Goal: Obtain resource: Obtain resource

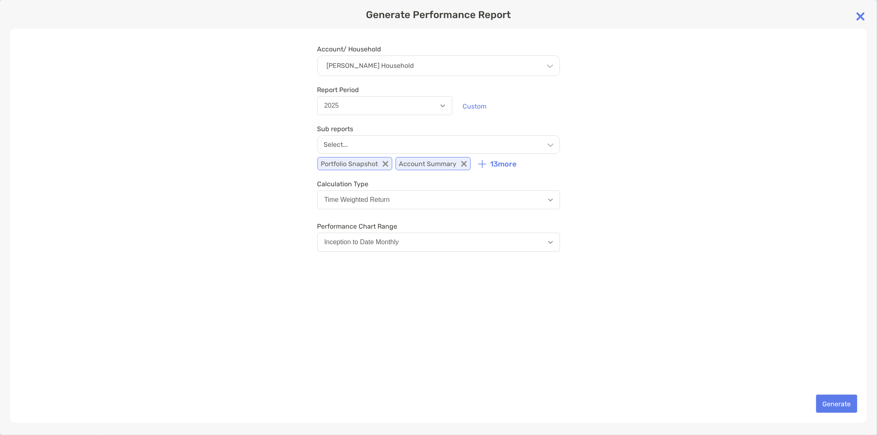
click at [375, 141] on div "Select..." at bounding box center [438, 144] width 243 height 18
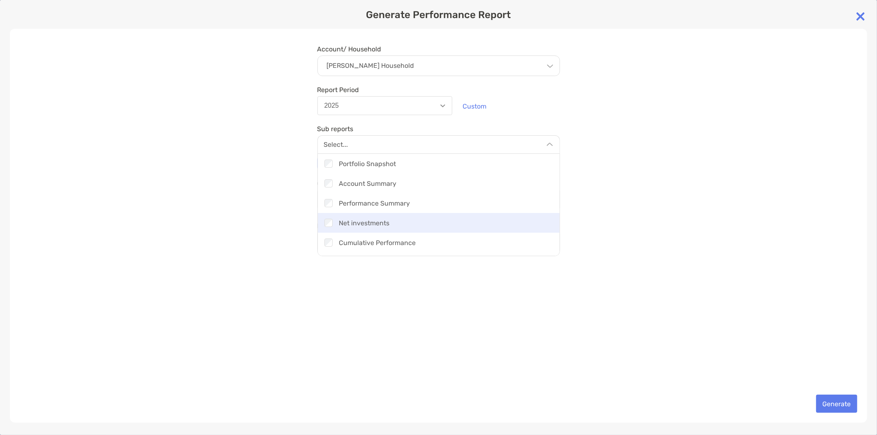
click at [388, 220] on div "Checkbox Net investments" at bounding box center [439, 223] width 242 height 20
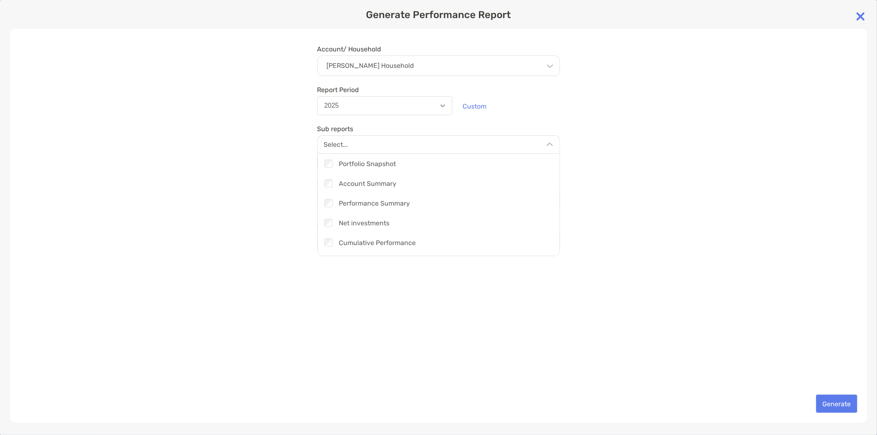
click at [652, 122] on div "Account/ Household Andrew Thomson's Household Household Andrew Thomson's Househ…" at bounding box center [438, 226] width 857 height 394
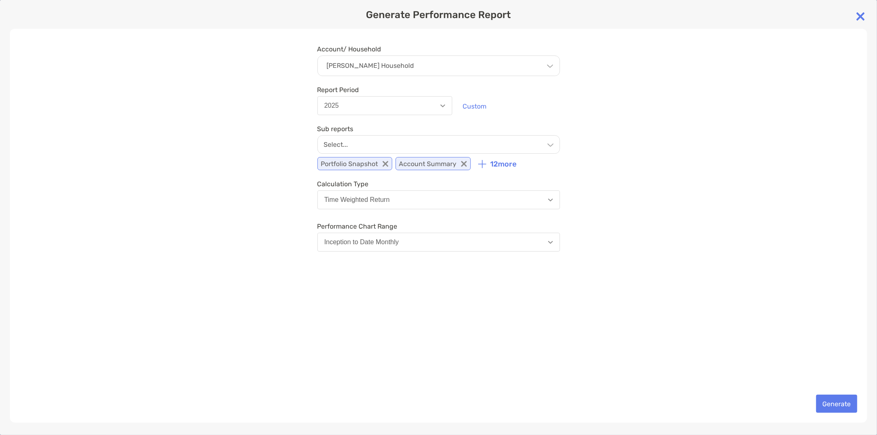
click at [428, 99] on button "2025" at bounding box center [384, 105] width 135 height 19
click at [444, 68] on div "Andrew Thomson's Household" at bounding box center [438, 65] width 243 height 21
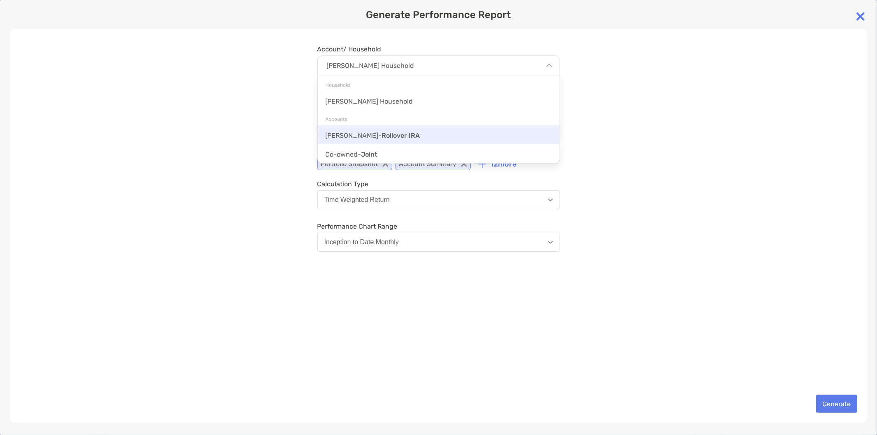
click at [392, 132] on span "Rollover IRA" at bounding box center [401, 136] width 38 height 8
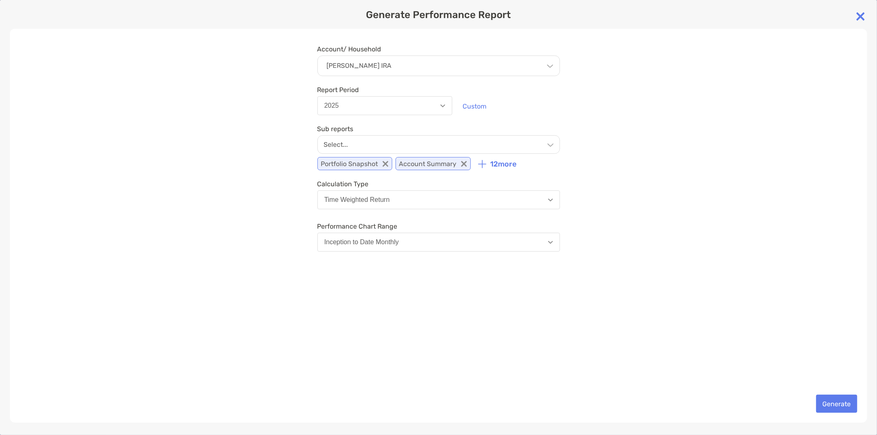
click at [617, 109] on div "Account/ Household Andrew - Rollover IRA Household Andrew Thomson's Household A…" at bounding box center [438, 226] width 857 height 394
click at [400, 111] on button "2025" at bounding box center [384, 105] width 135 height 19
click at [679, 125] on div "Account/ Household Andrew - Rollover IRA Household Andrew Thomson's Household A…" at bounding box center [438, 226] width 857 height 394
click at [464, 146] on div "Select..." at bounding box center [438, 144] width 243 height 18
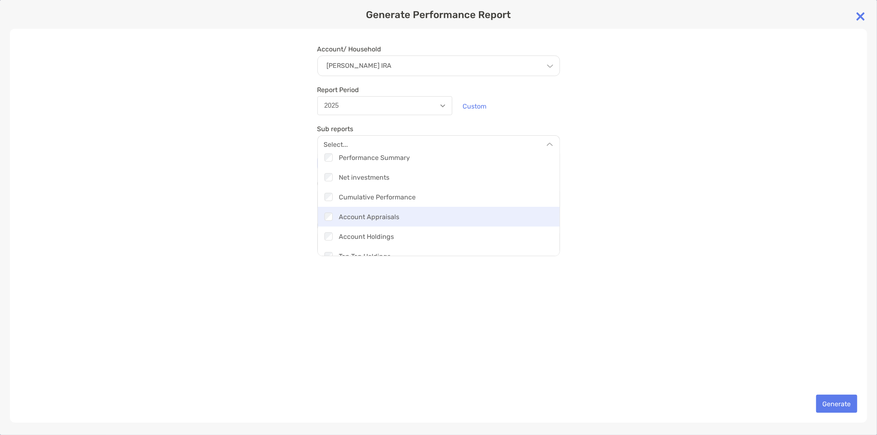
scroll to position [91, 0]
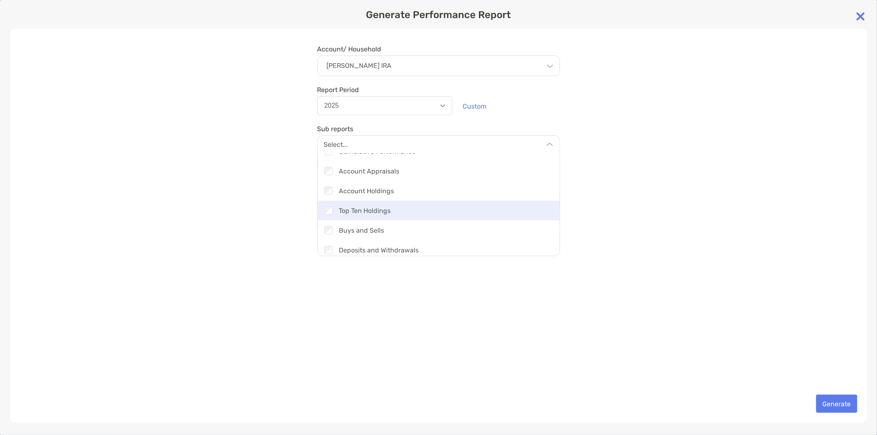
drag, startPoint x: 388, startPoint y: 195, endPoint x: 384, endPoint y: 210, distance: 14.8
click at [388, 195] on div "Checkbox Account Holdings" at bounding box center [439, 191] width 242 height 20
click at [383, 213] on div "Checkbox Top Ten Holdings" at bounding box center [439, 211] width 242 height 20
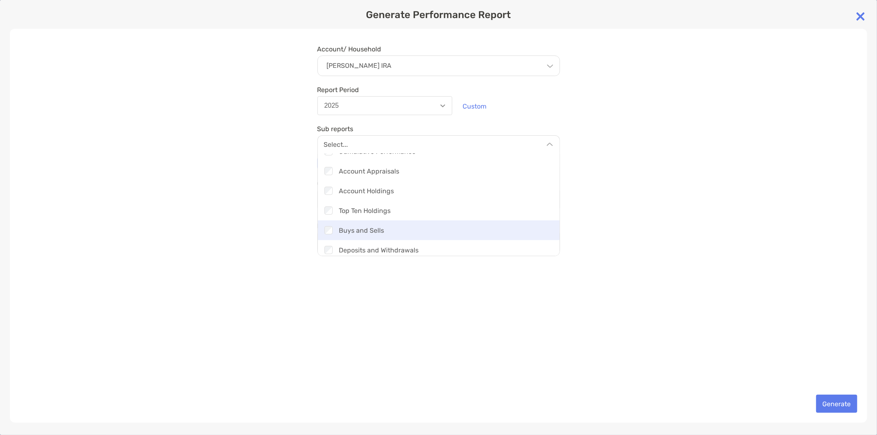
click at [377, 226] on div "Checkbox Buys and Sells" at bounding box center [439, 230] width 242 height 20
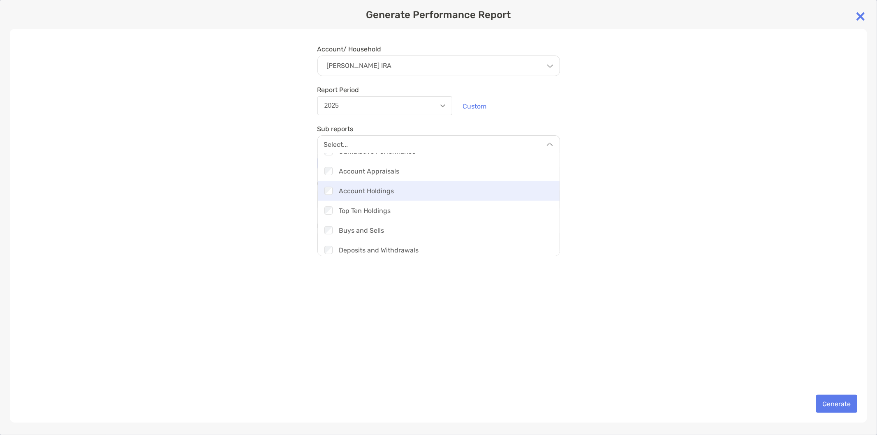
scroll to position [137, 0]
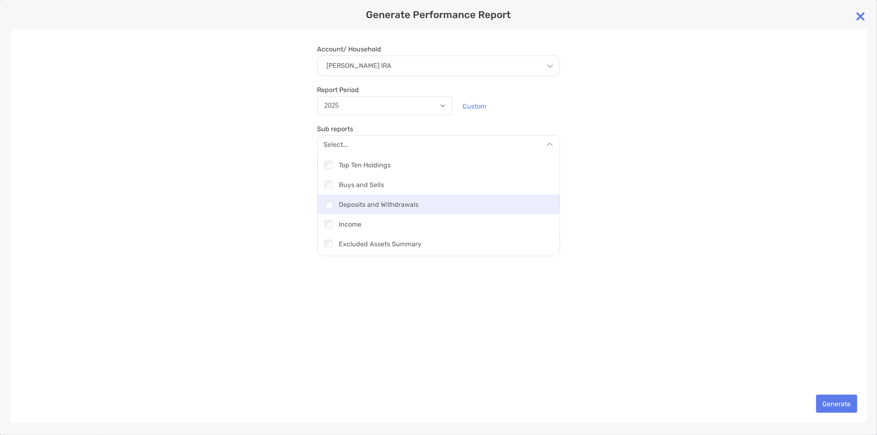
click at [389, 207] on div "Checkbox Deposits and Withdrawals" at bounding box center [439, 204] width 242 height 20
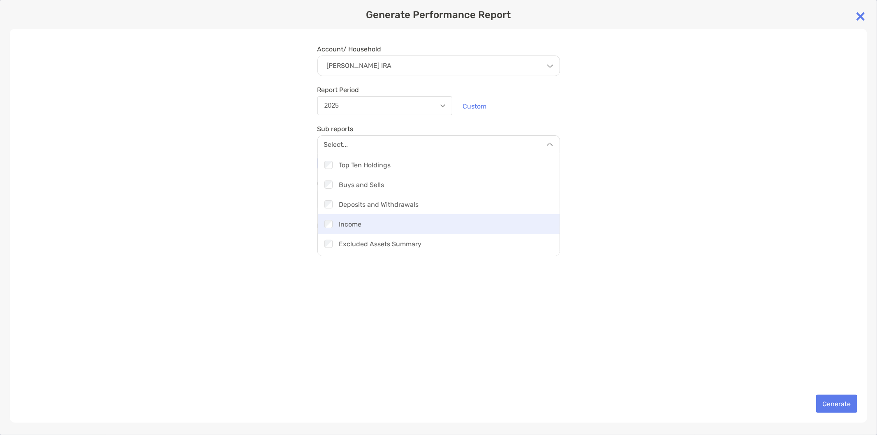
click at [388, 221] on div "Checkbox Income" at bounding box center [439, 224] width 242 height 20
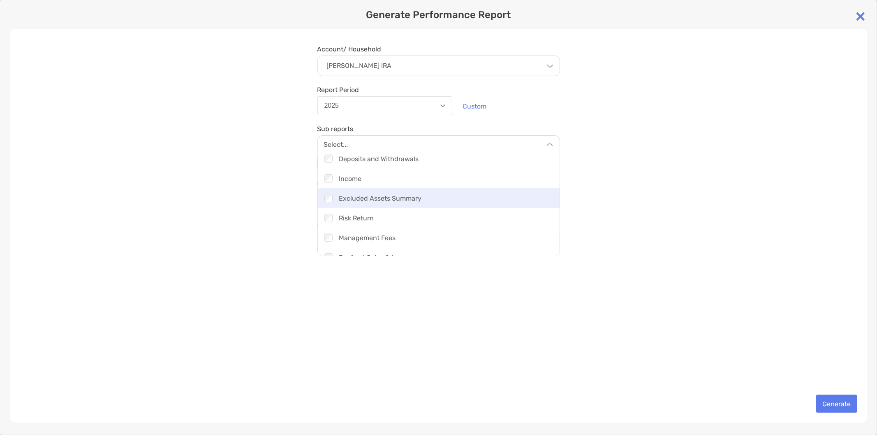
click at [393, 204] on div "Checkbox Excluded Assets Summary" at bounding box center [439, 198] width 242 height 20
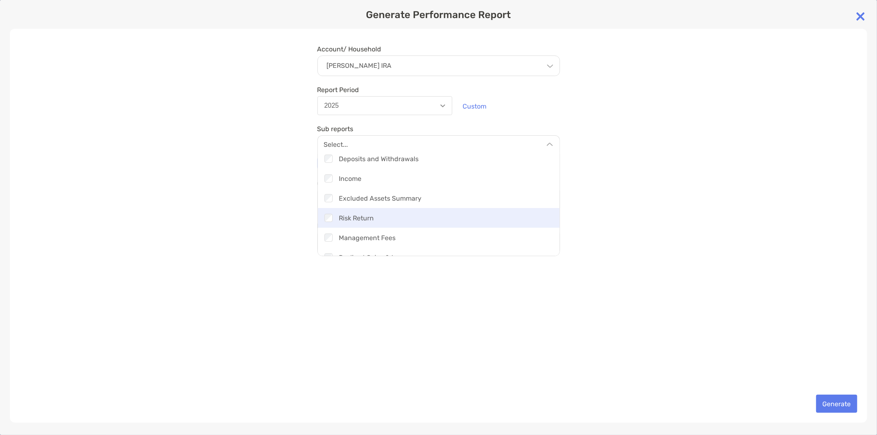
click at [393, 215] on div "Checkbox Risk Return" at bounding box center [439, 218] width 242 height 20
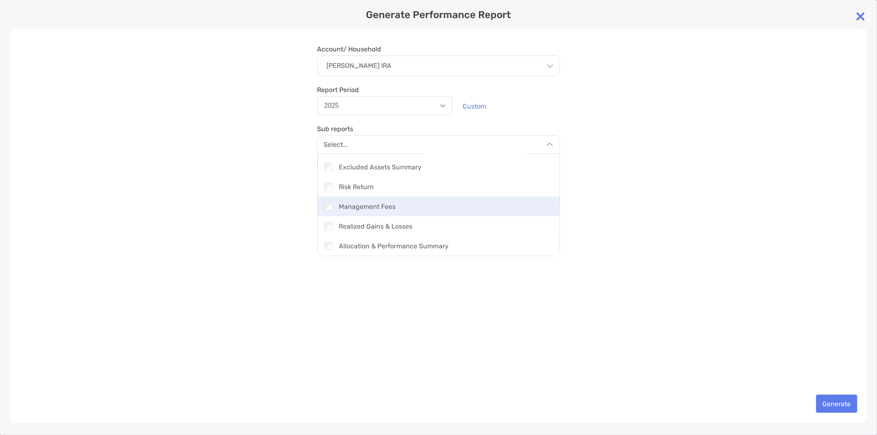
click at [394, 207] on div "Checkbox Management Fees" at bounding box center [439, 206] width 242 height 20
click at [480, 308] on div "Account/ Household Andrew - Rollover IRA Household Andrew Thomson's Household A…" at bounding box center [438, 226] width 857 height 394
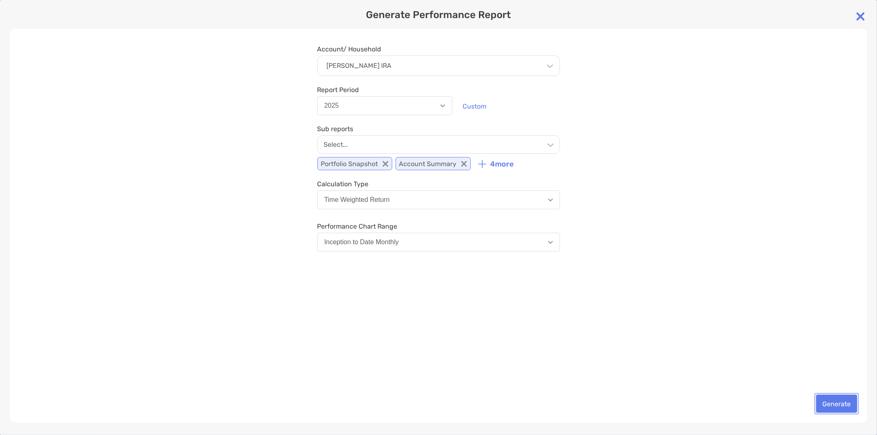
click at [842, 404] on button "Generate" at bounding box center [836, 404] width 41 height 18
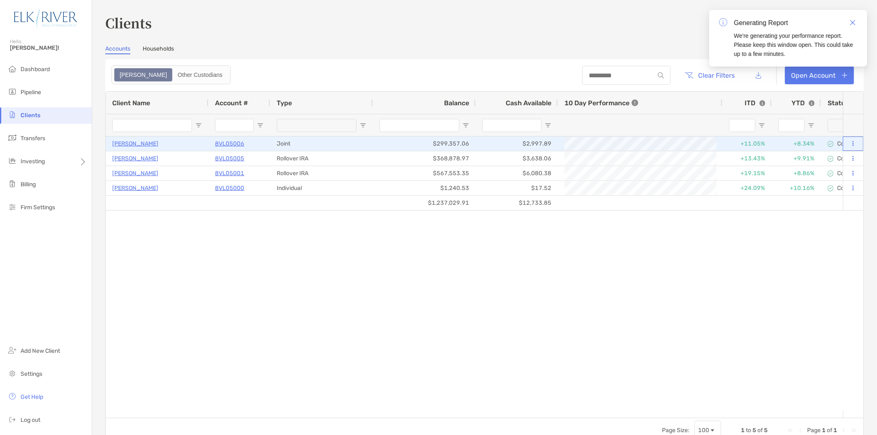
click at [849, 147] on button at bounding box center [852, 144] width 7 height 8
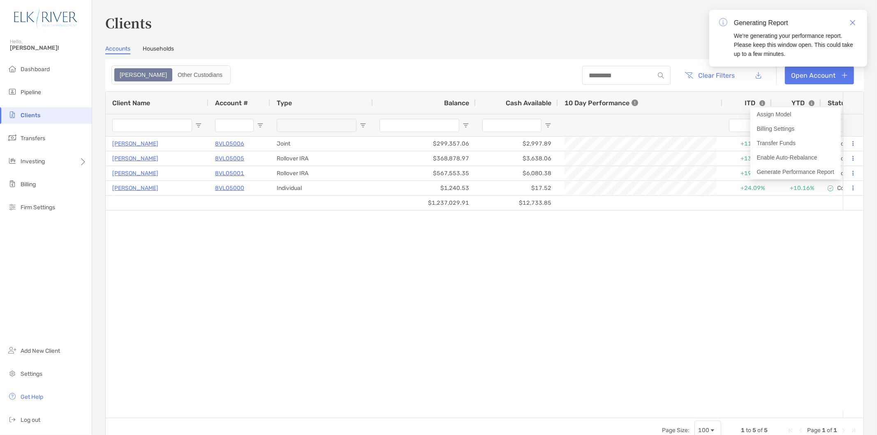
click at [767, 253] on div "Andrew Thomson 8VL05006 Joint $299,357.06 $2,997.89 +1.04% As of 08/27/2025 +11…" at bounding box center [474, 273] width 737 height 274
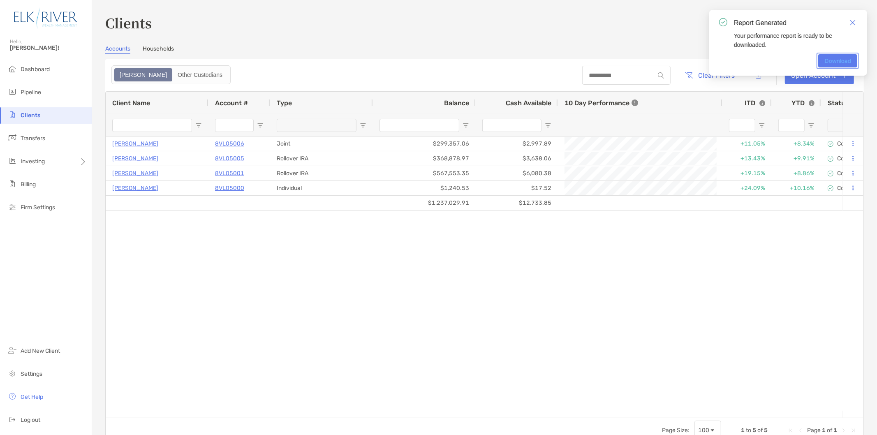
click at [834, 57] on link "Download" at bounding box center [837, 60] width 39 height 13
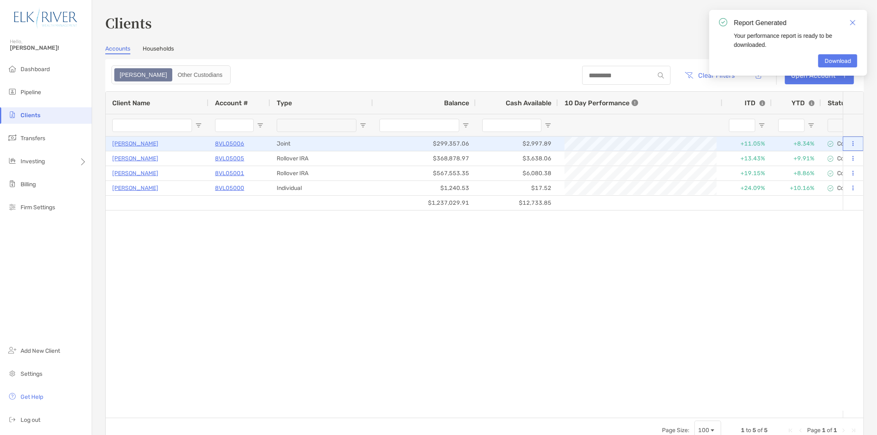
click at [849, 144] on button at bounding box center [852, 144] width 7 height 8
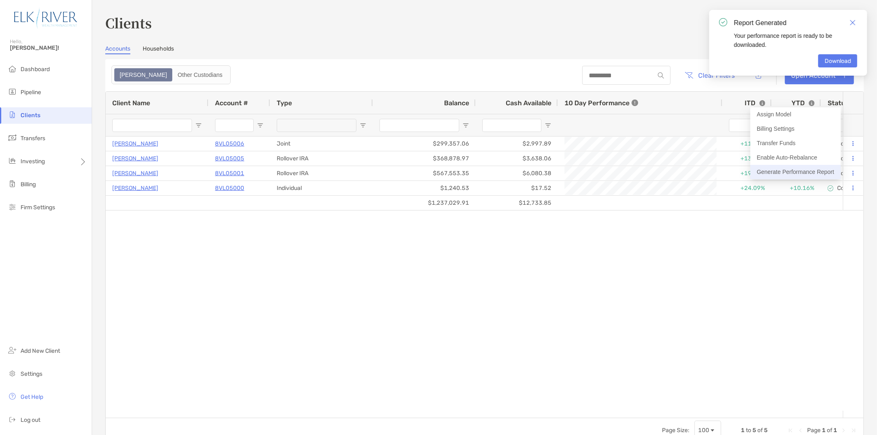
click at [799, 169] on button "Generate Performance Report" at bounding box center [795, 172] width 90 height 14
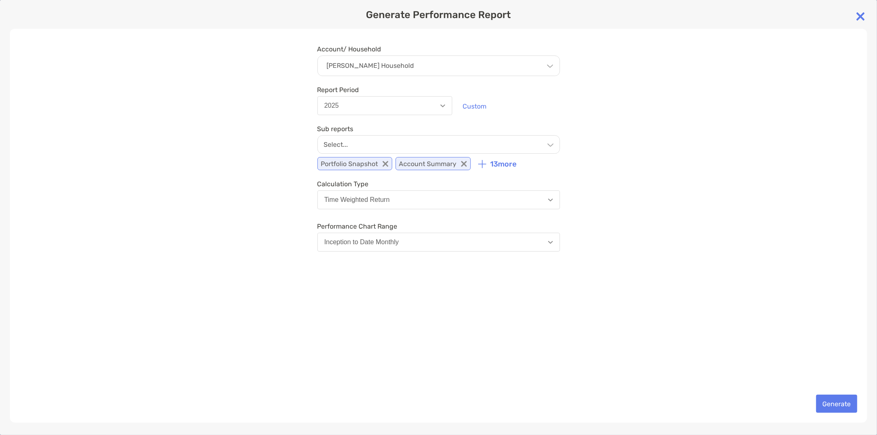
click at [414, 136] on div "Select..." at bounding box center [438, 144] width 243 height 18
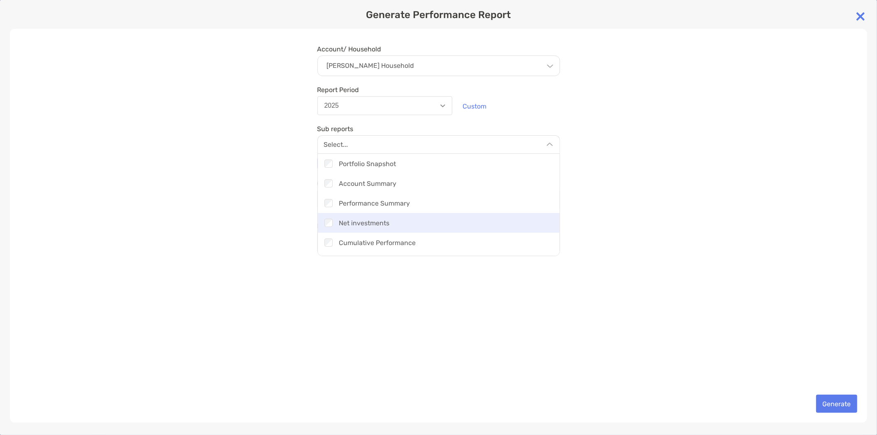
click at [387, 219] on div "Checkbox Net investments" at bounding box center [439, 223] width 242 height 20
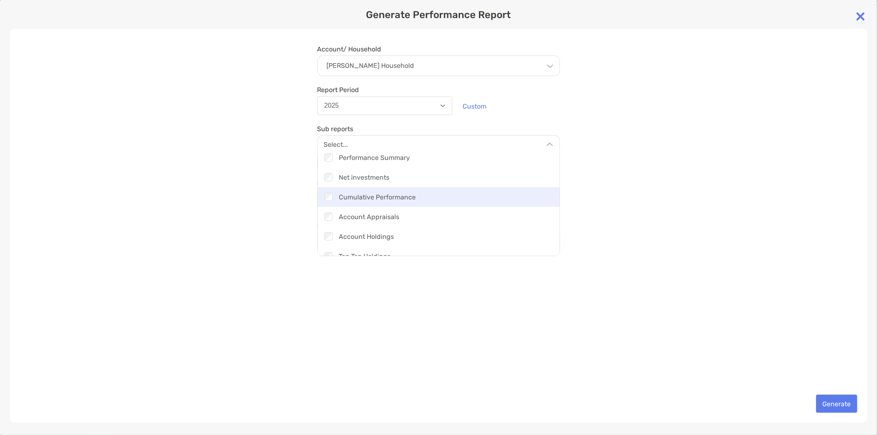
click at [388, 197] on div "Checkbox Cumulative Performance" at bounding box center [439, 197] width 242 height 20
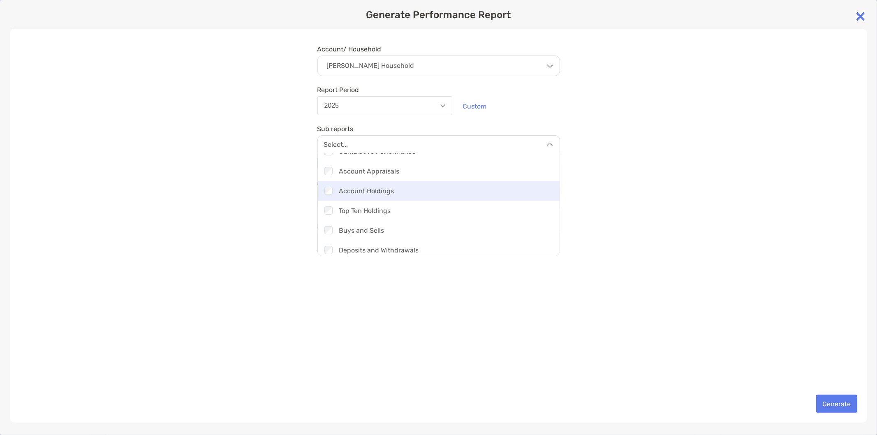
click at [386, 195] on div "Checkbox Account Holdings" at bounding box center [439, 191] width 242 height 20
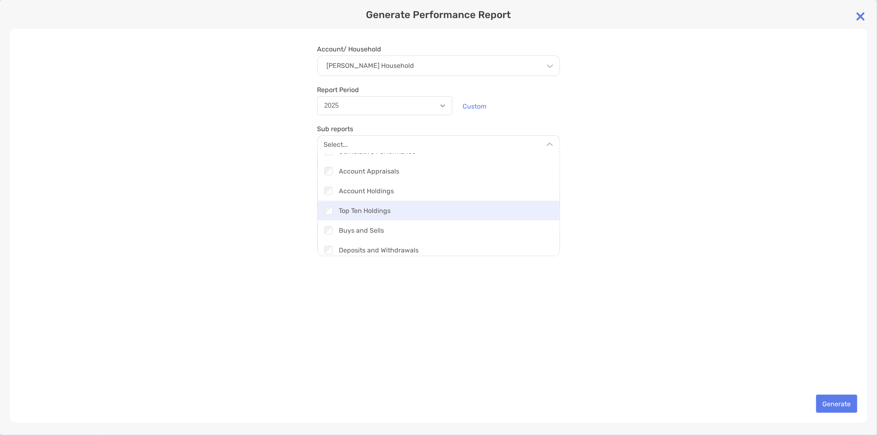
click at [381, 207] on div "Checkbox Top Ten Holdings" at bounding box center [439, 211] width 242 height 20
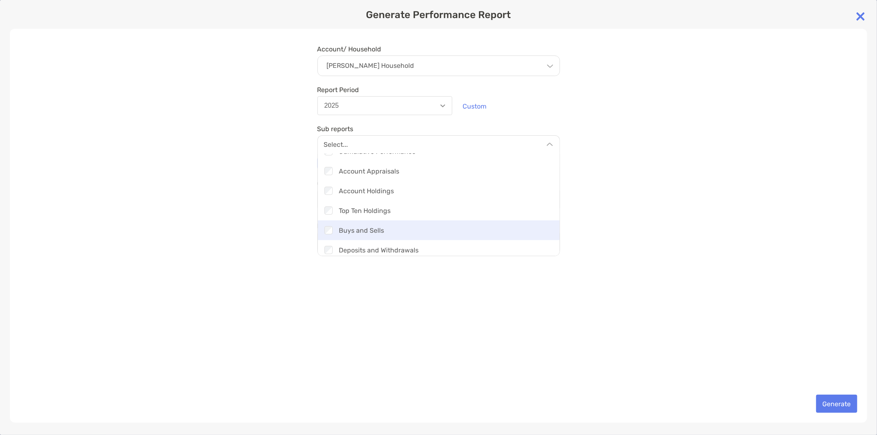
click at [380, 227] on div "Checkbox Buys and Sells" at bounding box center [439, 230] width 242 height 20
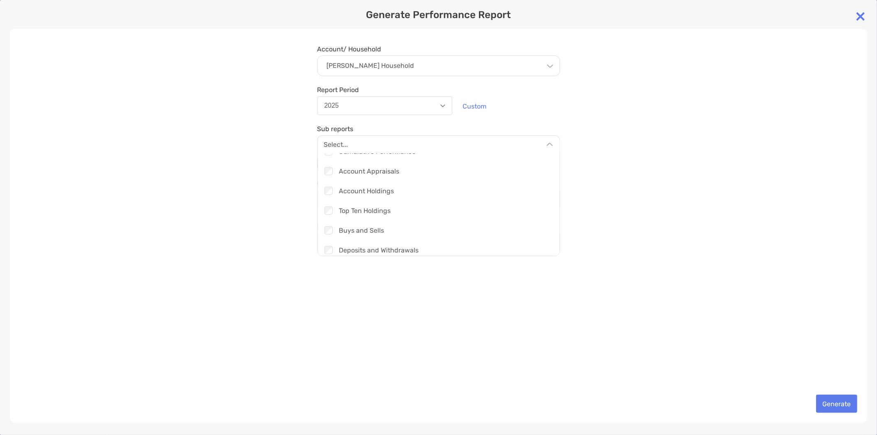
scroll to position [137, 0]
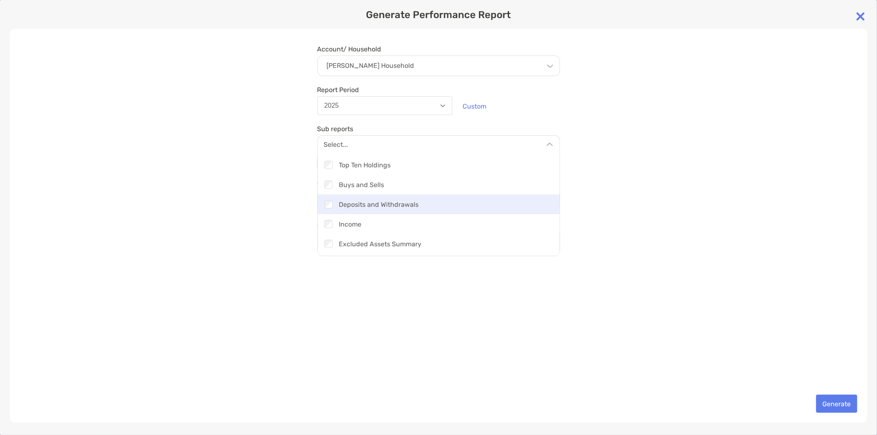
click at [386, 210] on div "Checkbox Deposits and Withdrawals" at bounding box center [439, 204] width 242 height 20
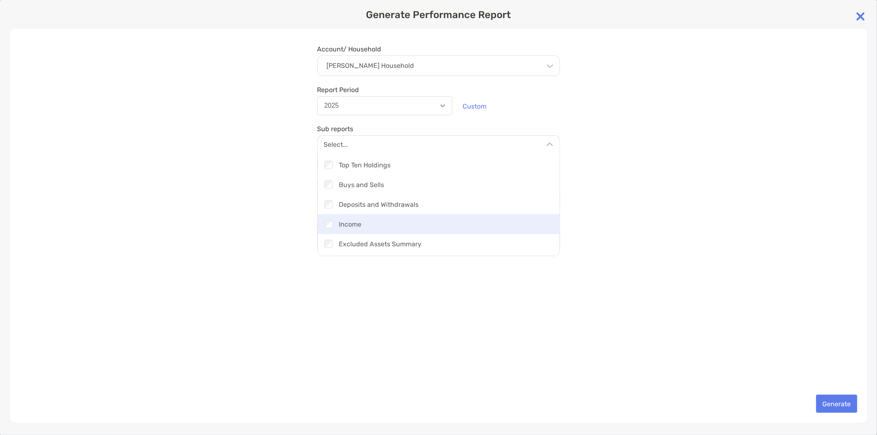
click at [382, 224] on div "Checkbox Income" at bounding box center [439, 224] width 242 height 20
drag, startPoint x: 383, startPoint y: 237, endPoint x: 385, endPoint y: 227, distance: 10.6
click at [383, 238] on div "Checkbox Excluded Assets Summary" at bounding box center [439, 244] width 242 height 20
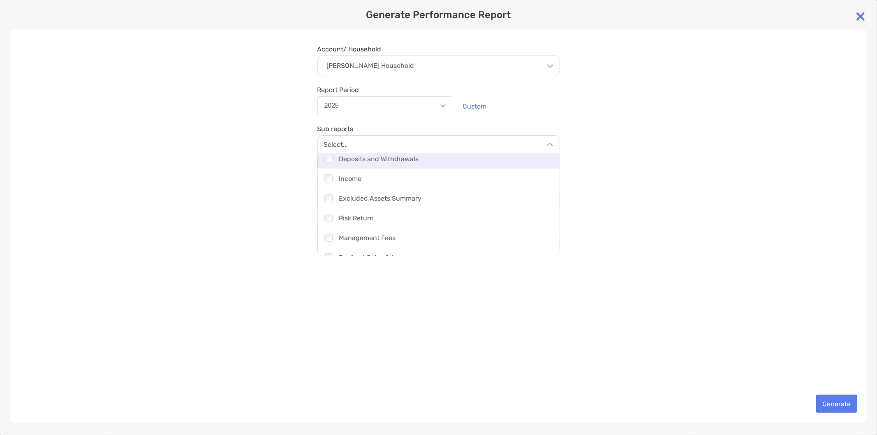
scroll to position [215, 0]
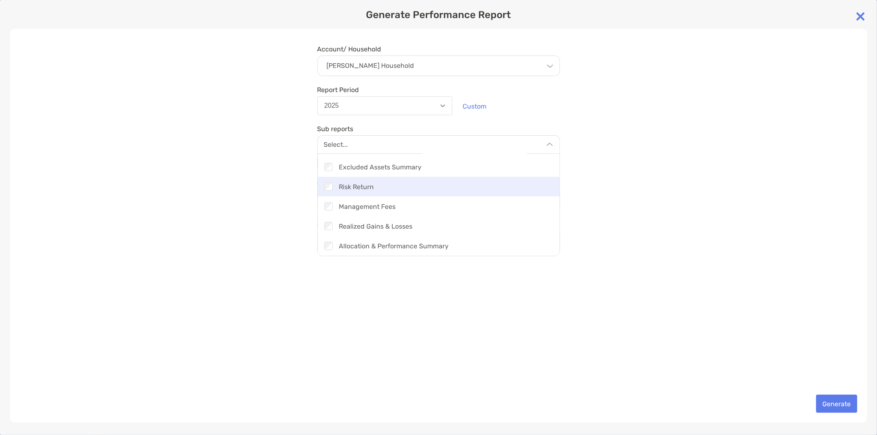
click at [392, 188] on div "Checkbox Risk Return" at bounding box center [439, 187] width 242 height 20
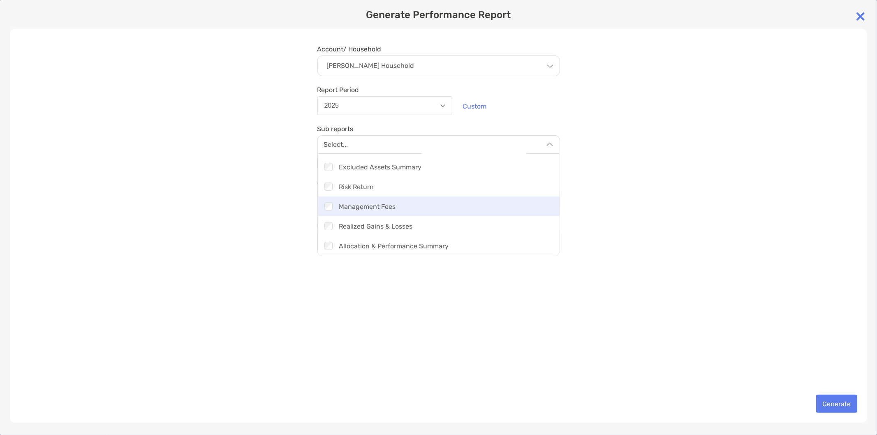
click at [386, 206] on div "Checkbox Management Fees" at bounding box center [439, 206] width 242 height 20
click at [453, 284] on div "Account/ Household Andrew Thomson's Household Household Andrew Thomson's Househ…" at bounding box center [438, 226] width 857 height 394
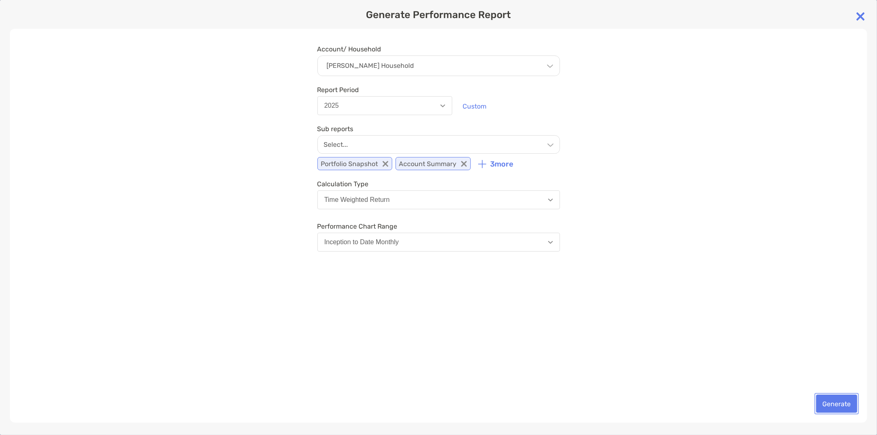
click at [845, 405] on button "Generate" at bounding box center [836, 404] width 41 height 18
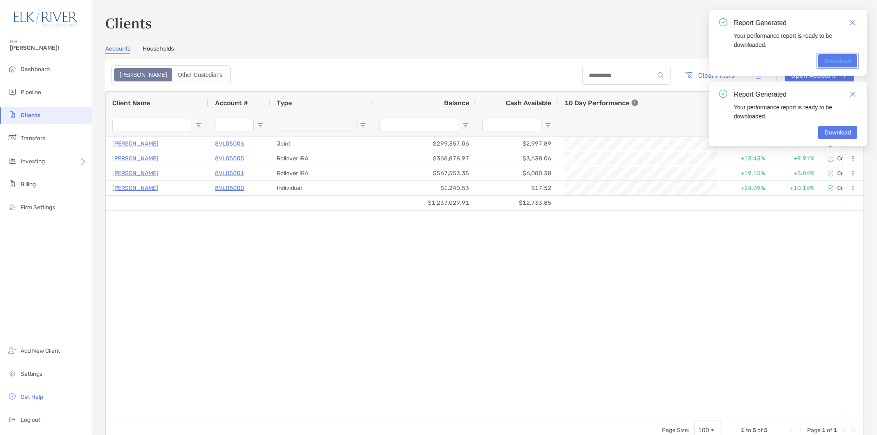
click at [829, 60] on link "Download" at bounding box center [837, 60] width 39 height 13
click at [854, 22] on img "Close" at bounding box center [853, 23] width 6 height 6
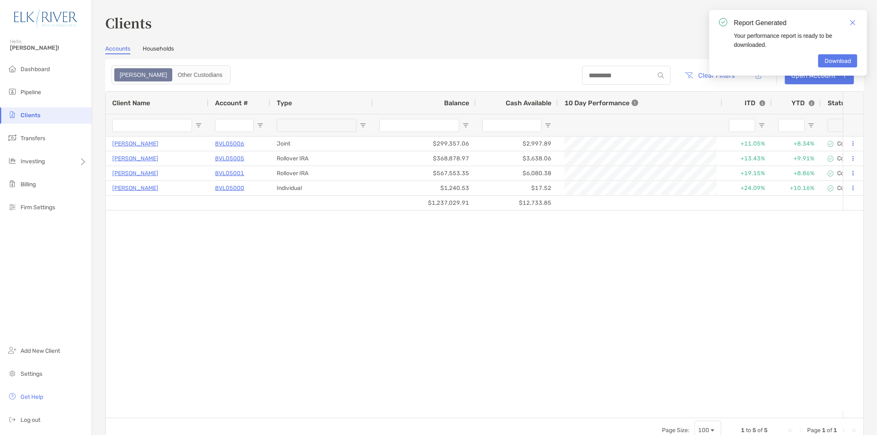
click at [854, 22] on img "Close" at bounding box center [853, 23] width 6 height 6
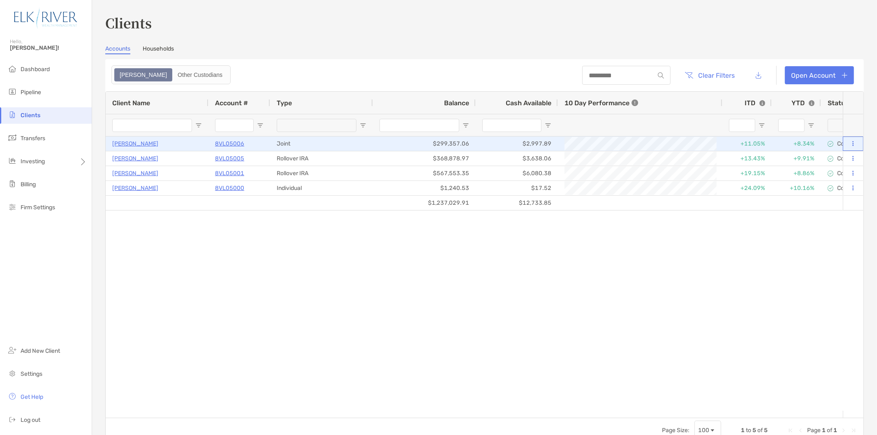
click at [849, 145] on button at bounding box center [852, 144] width 7 height 8
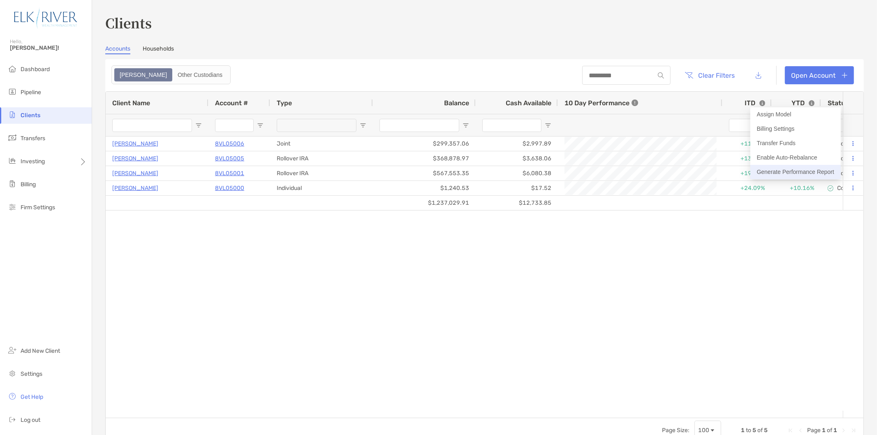
click at [807, 172] on button "Generate Performance Report" at bounding box center [795, 172] width 90 height 14
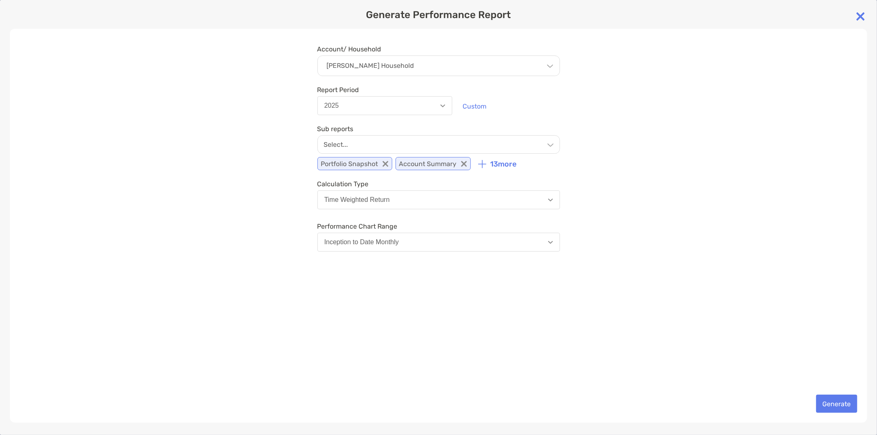
click at [395, 72] on div "Andrew Thomson's Household" at bounding box center [438, 65] width 243 height 21
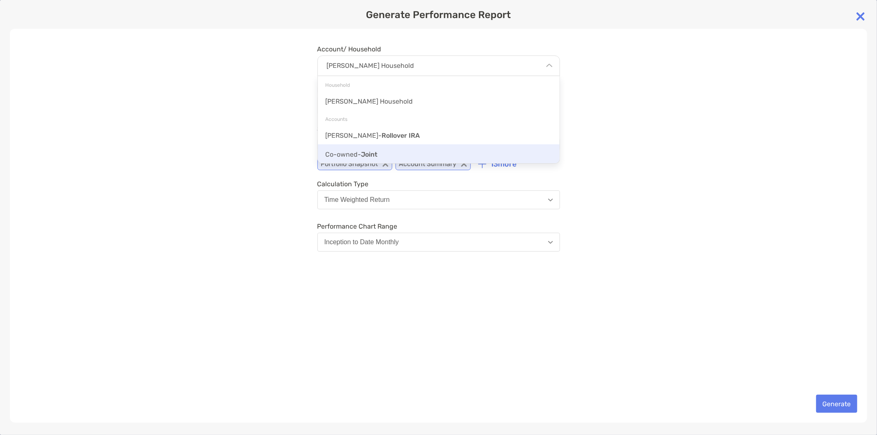
click at [382, 153] on div "Co-owned - Joint" at bounding box center [439, 153] width 242 height 19
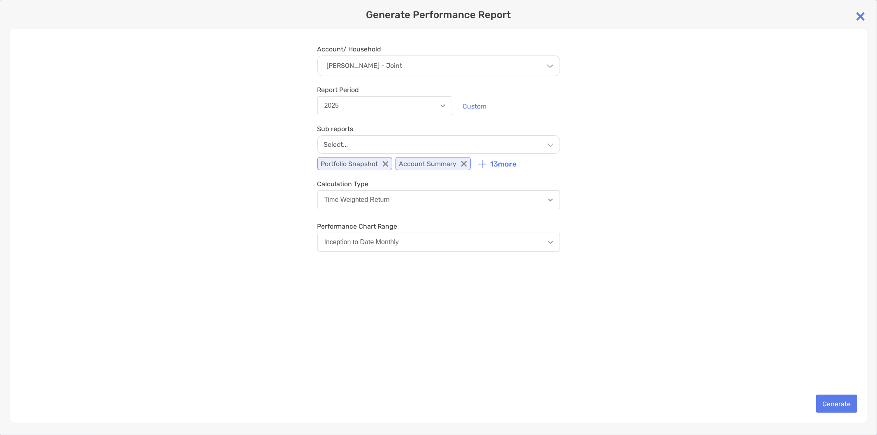
click at [507, 164] on p "13 more" at bounding box center [503, 164] width 26 height 9
click at [539, 136] on div "Select..." at bounding box center [438, 144] width 243 height 18
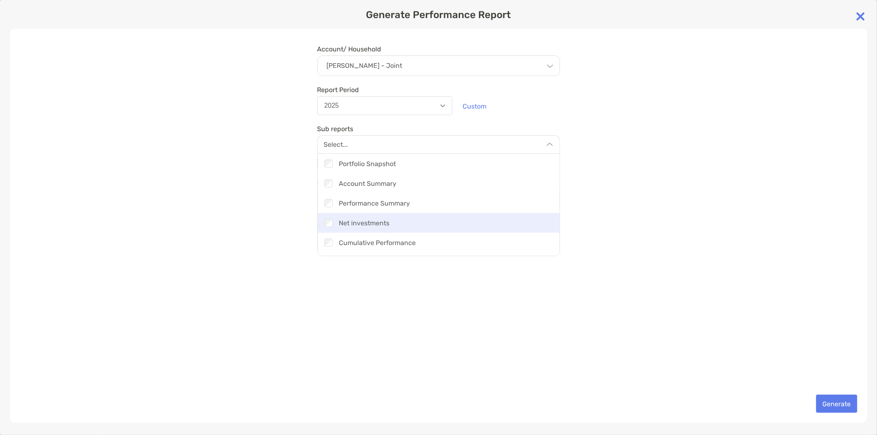
click at [370, 224] on div "Checkbox Net investments" at bounding box center [439, 223] width 242 height 20
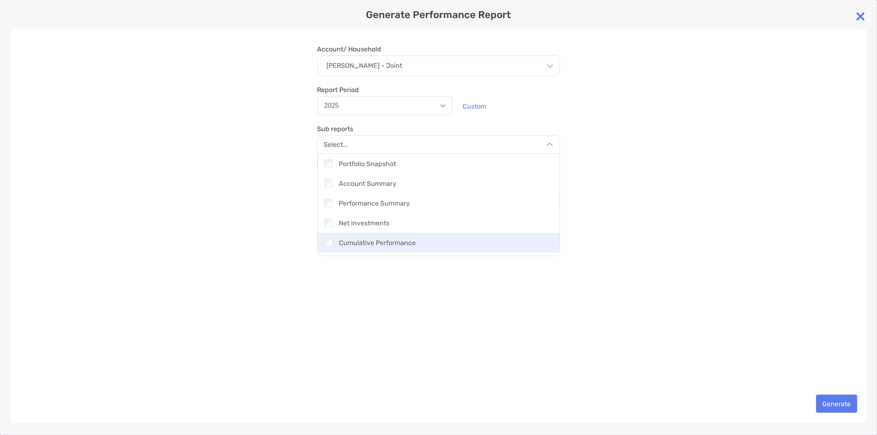
click at [368, 243] on div "Checkbox Cumulative Performance" at bounding box center [439, 243] width 242 height 20
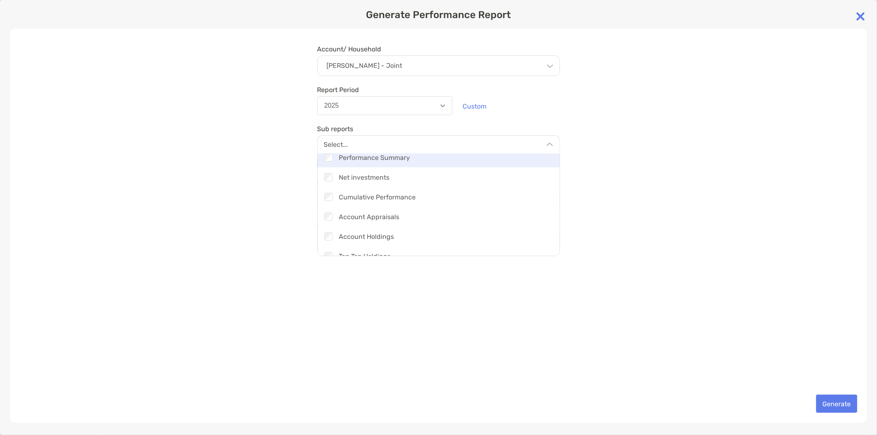
scroll to position [91, 0]
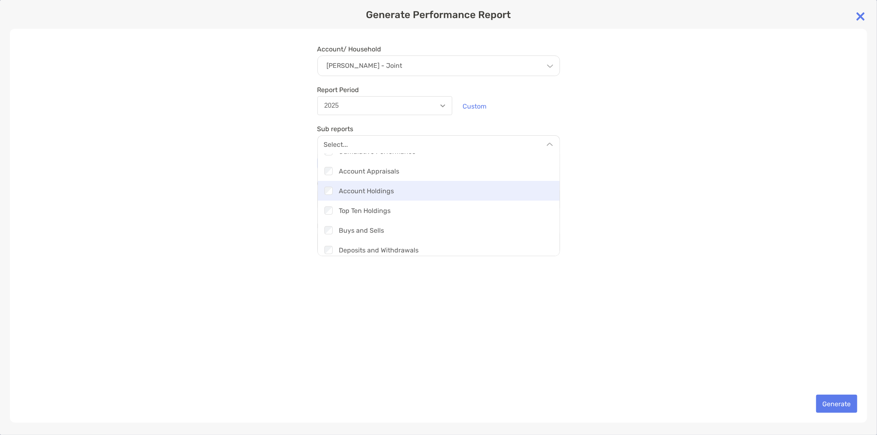
click at [385, 191] on div "Checkbox Account Holdings" at bounding box center [439, 191] width 242 height 20
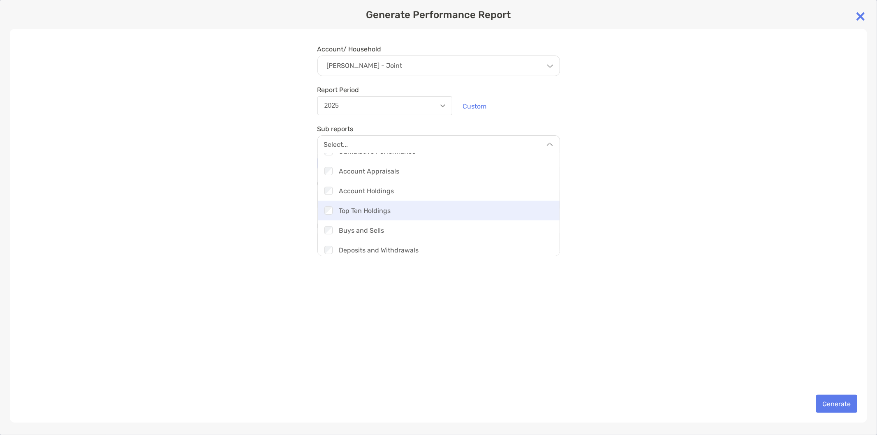
click at [383, 205] on div "Checkbox Top Ten Holdings" at bounding box center [439, 211] width 242 height 20
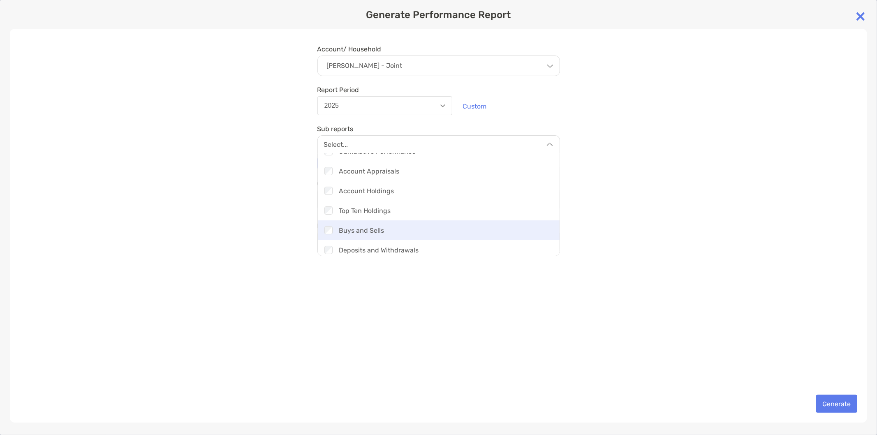
click at [380, 228] on div "Checkbox Buys and Sells" at bounding box center [439, 230] width 242 height 20
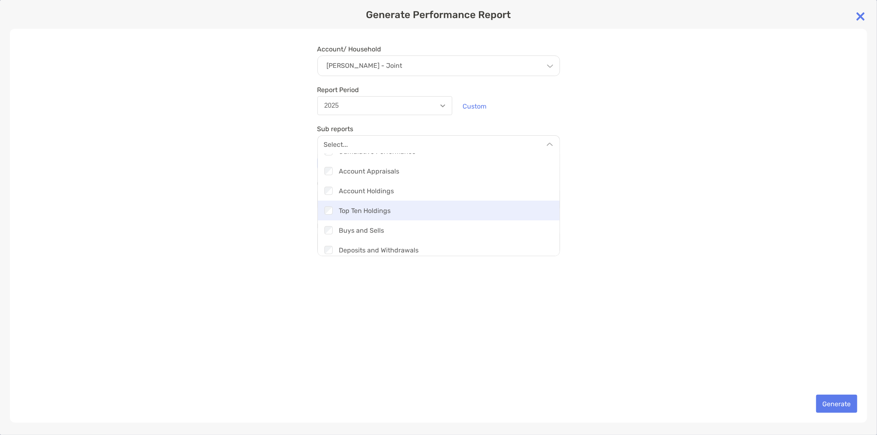
scroll to position [137, 0]
click at [388, 206] on div "Checkbox Deposits and Withdrawals" at bounding box center [439, 204] width 242 height 20
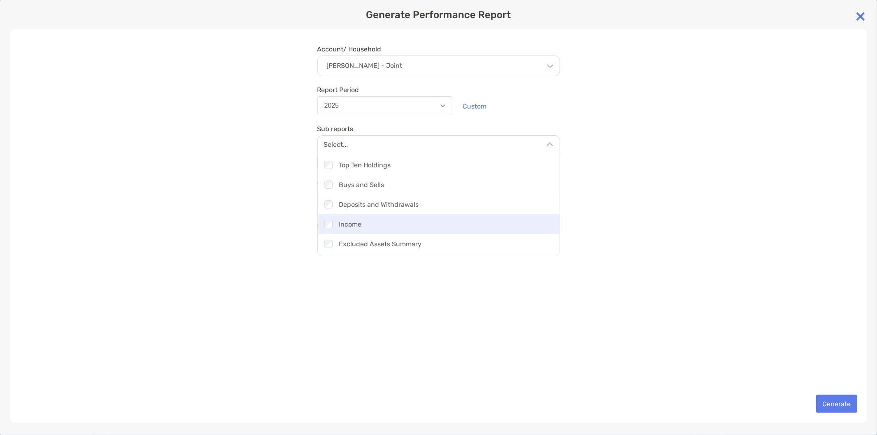
click at [385, 221] on div "Checkbox Income" at bounding box center [439, 224] width 242 height 20
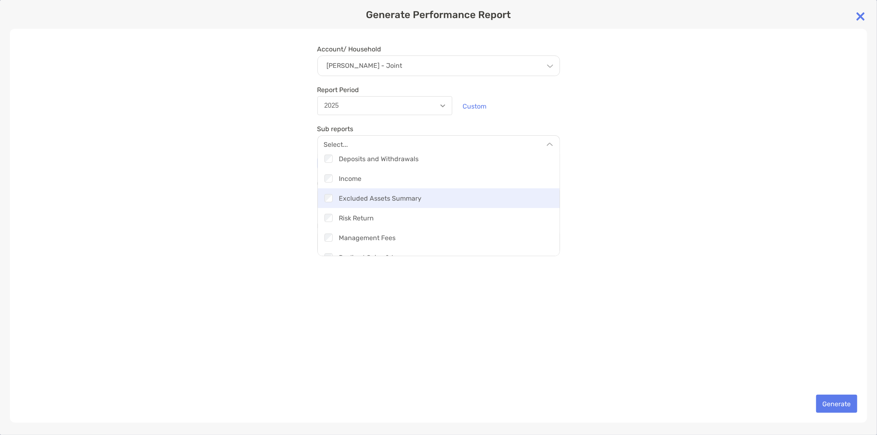
click at [389, 199] on div "Checkbox Excluded Assets Summary" at bounding box center [439, 198] width 242 height 20
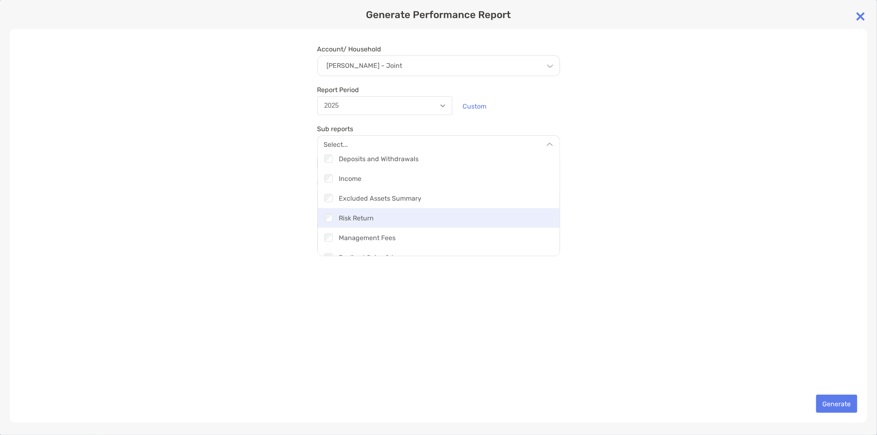
click at [386, 219] on div "Checkbox Risk Return" at bounding box center [439, 218] width 242 height 20
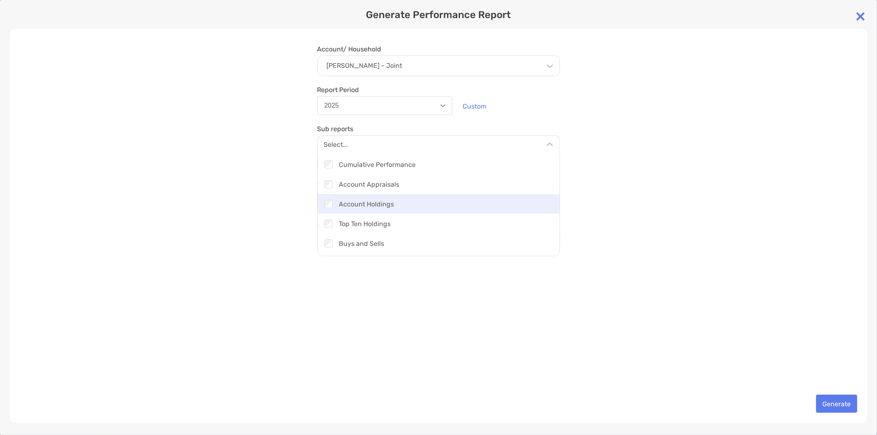
scroll to position [215, 0]
click at [388, 206] on div "Checkbox Management Fees" at bounding box center [439, 206] width 242 height 20
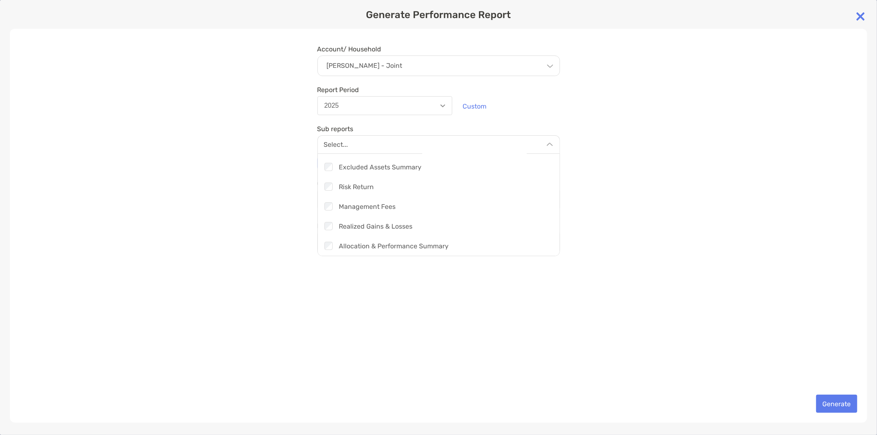
click at [628, 214] on div "Account/ Household Andrew - Joint Household Andrew Thomson's Household Accounts…" at bounding box center [438, 226] width 857 height 394
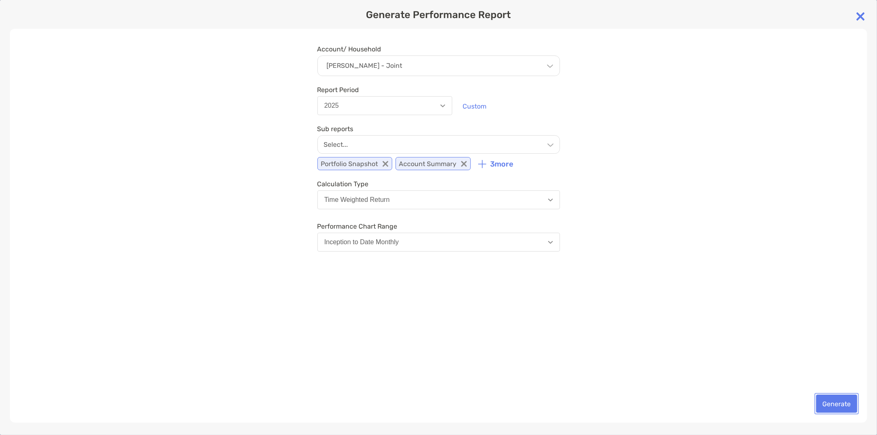
click at [837, 398] on button "Generate" at bounding box center [836, 404] width 41 height 18
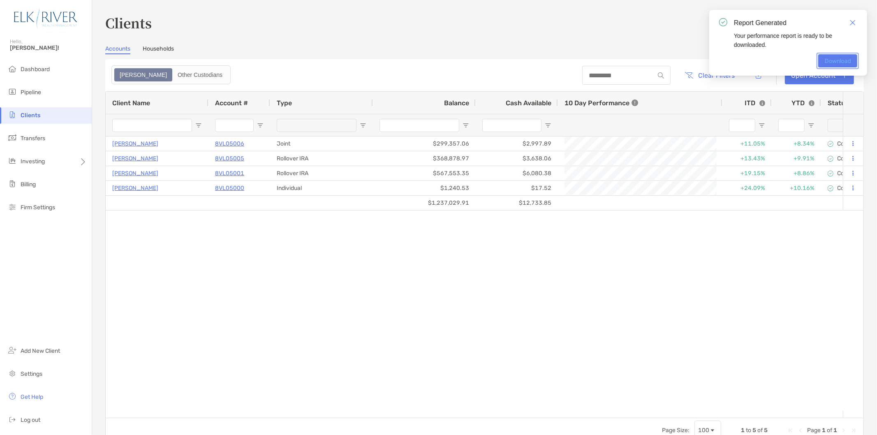
click at [834, 60] on link "Download" at bounding box center [837, 60] width 39 height 13
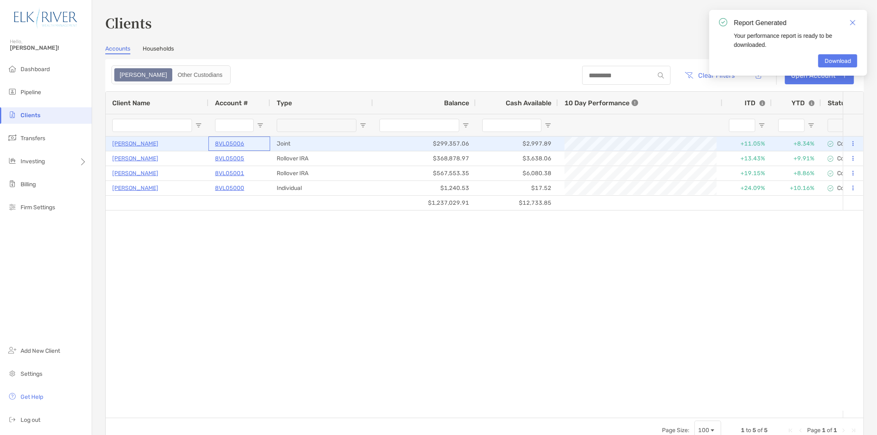
click at [234, 144] on p "8VL05006" at bounding box center [229, 144] width 29 height 10
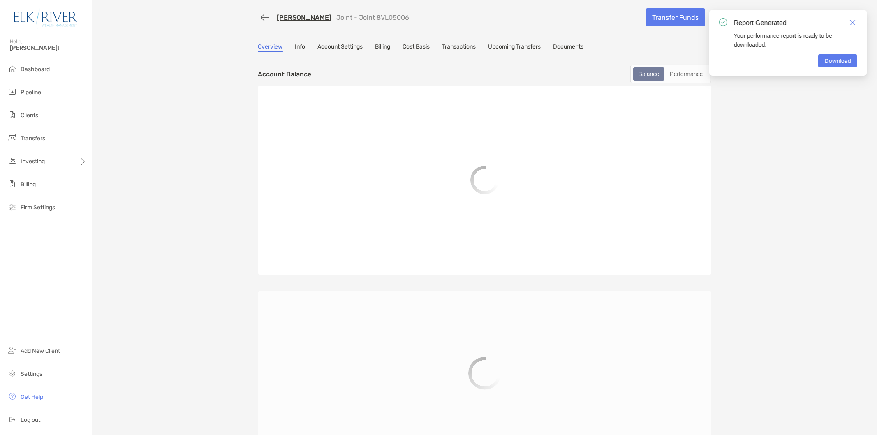
click at [297, 46] on link "Info" at bounding box center [300, 47] width 10 height 9
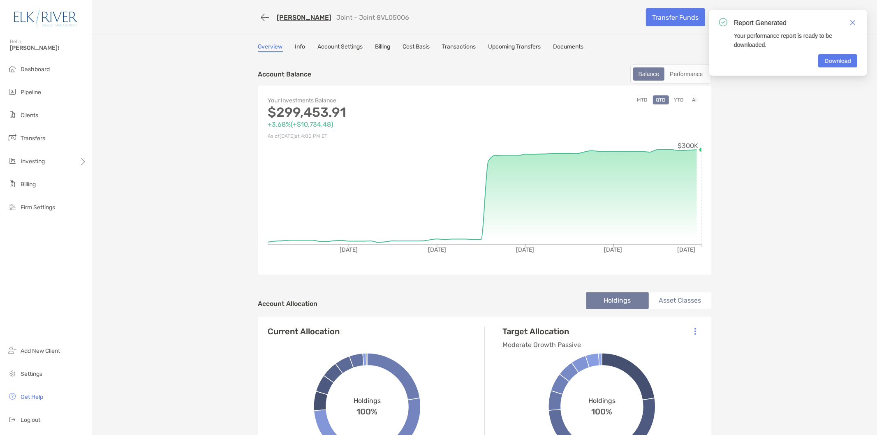
click at [300, 43] on link "Info" at bounding box center [300, 47] width 10 height 9
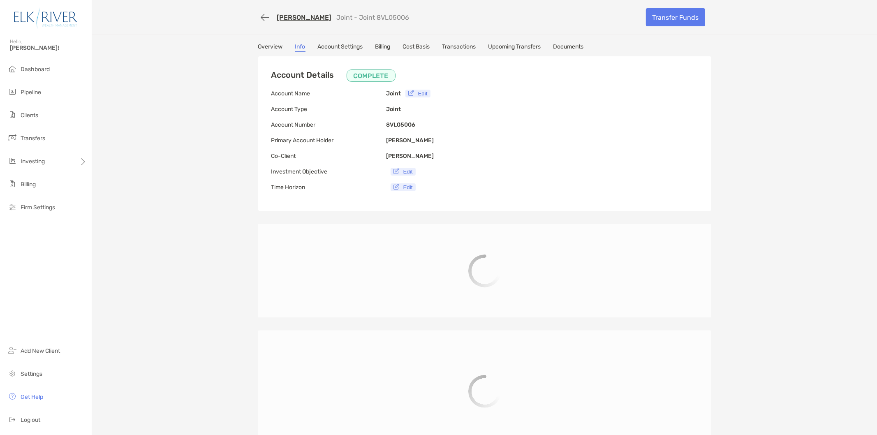
type input "**********"
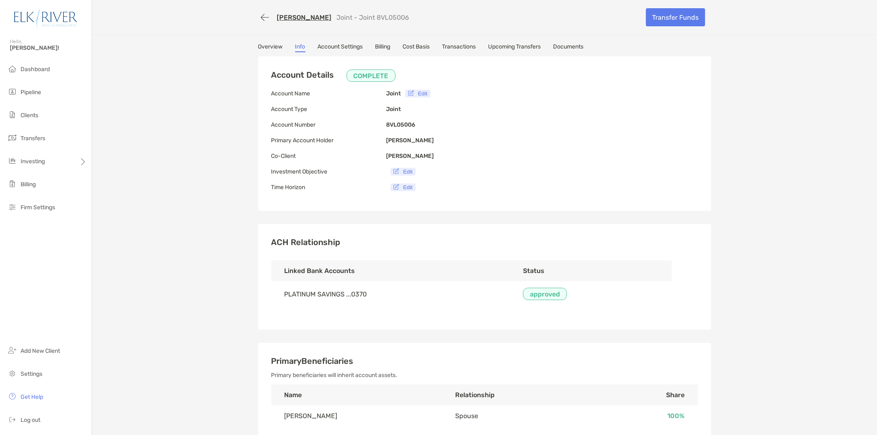
click at [261, 43] on link "Overview" at bounding box center [270, 47] width 25 height 9
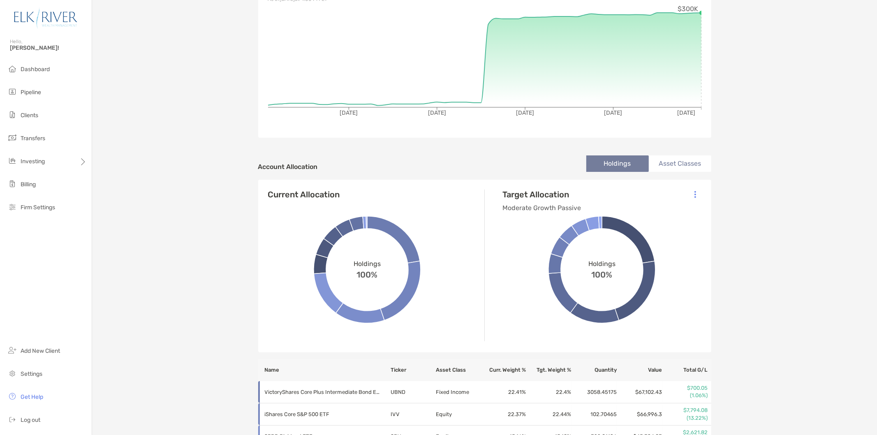
scroll to position [228, 0]
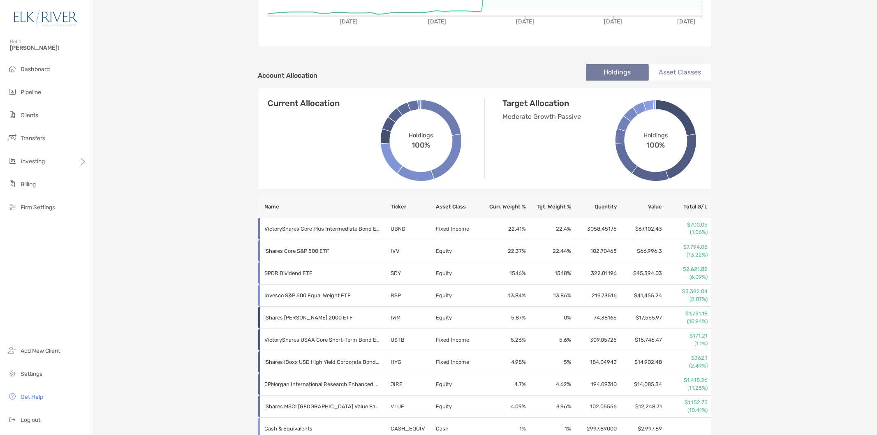
click at [671, 71] on li "Asset Classes" at bounding box center [680, 72] width 62 height 16
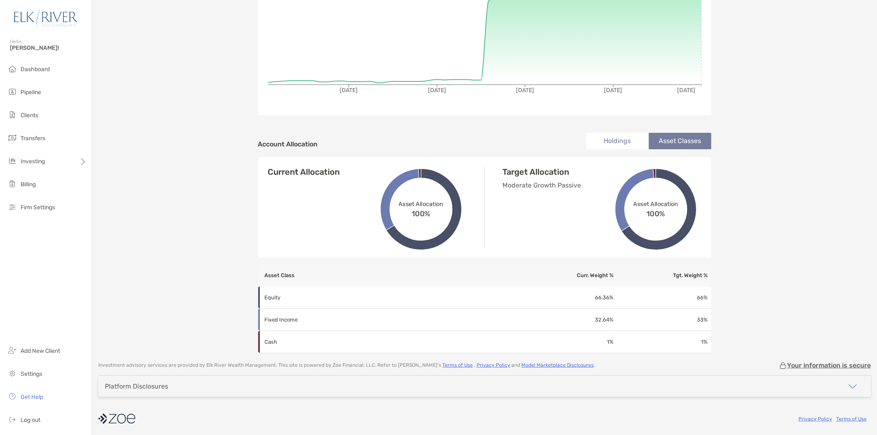
click at [811, 197] on div "[PERSON_NAME] Joint - Joint 8VL05006 Transfer Funds Overview Info Account Setti…" at bounding box center [484, 97] width 785 height 513
click at [832, 111] on div "[PERSON_NAME] Joint - Joint 8VL05006 Transfer Funds Overview Info Account Setti…" at bounding box center [484, 97] width 785 height 513
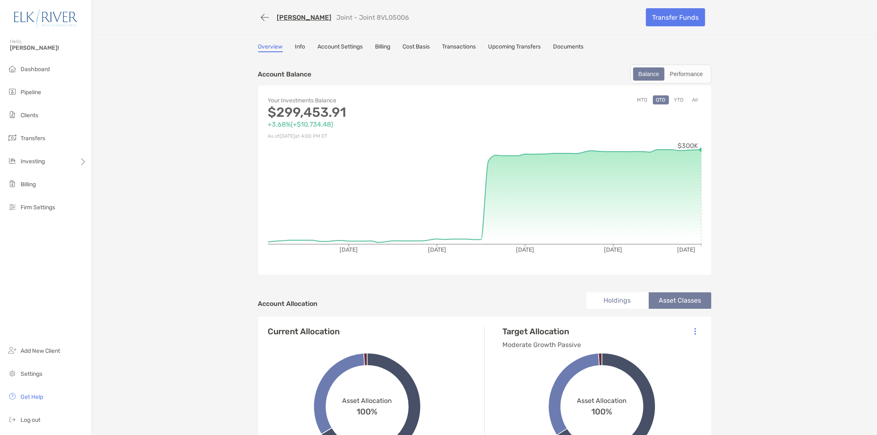
drag, startPoint x: 807, startPoint y: 79, endPoint x: 812, endPoint y: 67, distance: 12.3
click at [812, 67] on div "[PERSON_NAME] Joint - Joint 8VL05006 Transfer Funds Overview Info Account Setti…" at bounding box center [484, 292] width 785 height 585
